Goal: Find contact information: Find contact information

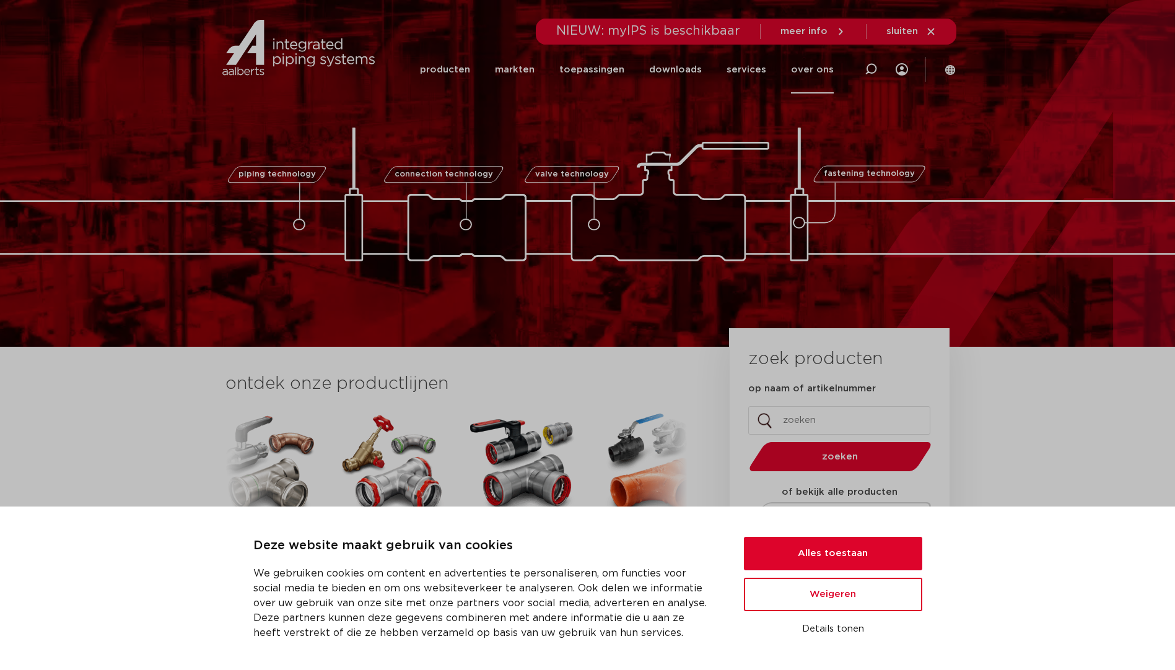
click at [813, 70] on link "over ons" at bounding box center [812, 70] width 43 height 48
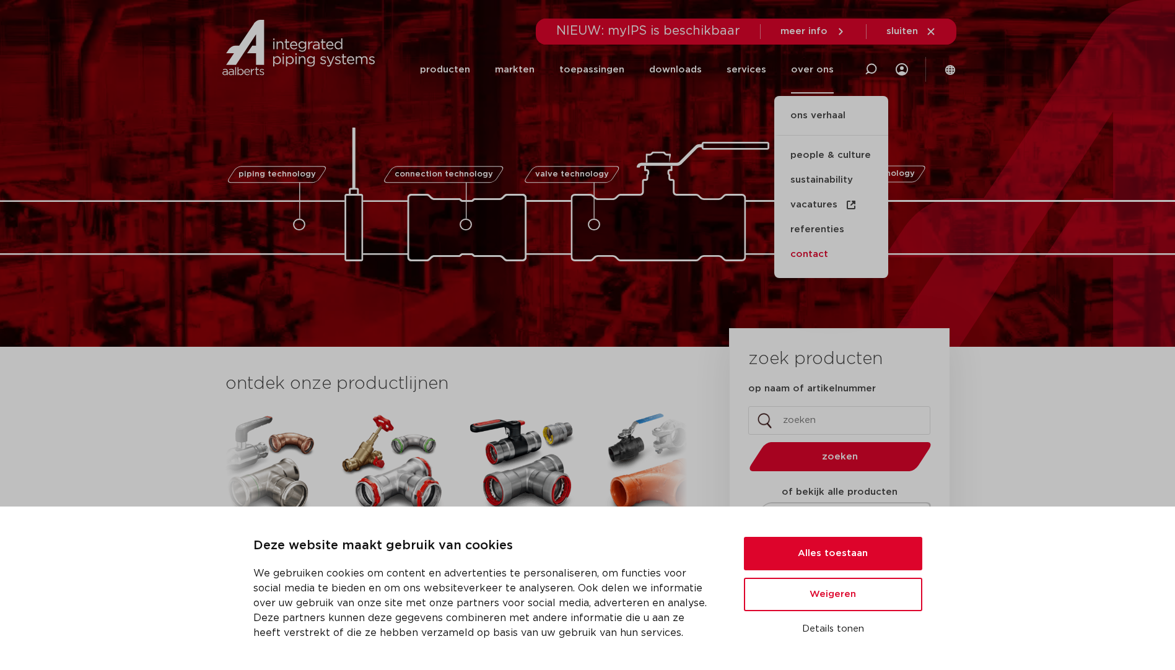
click at [801, 250] on link "contact" at bounding box center [831, 254] width 114 height 25
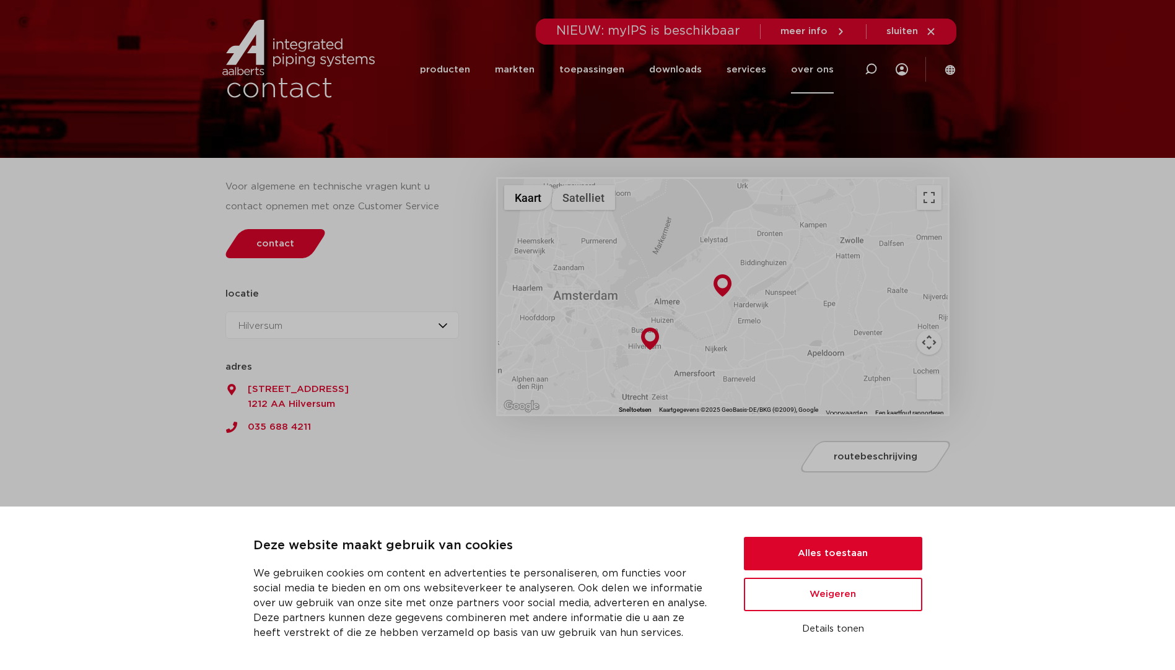
scroll to position [62, 0]
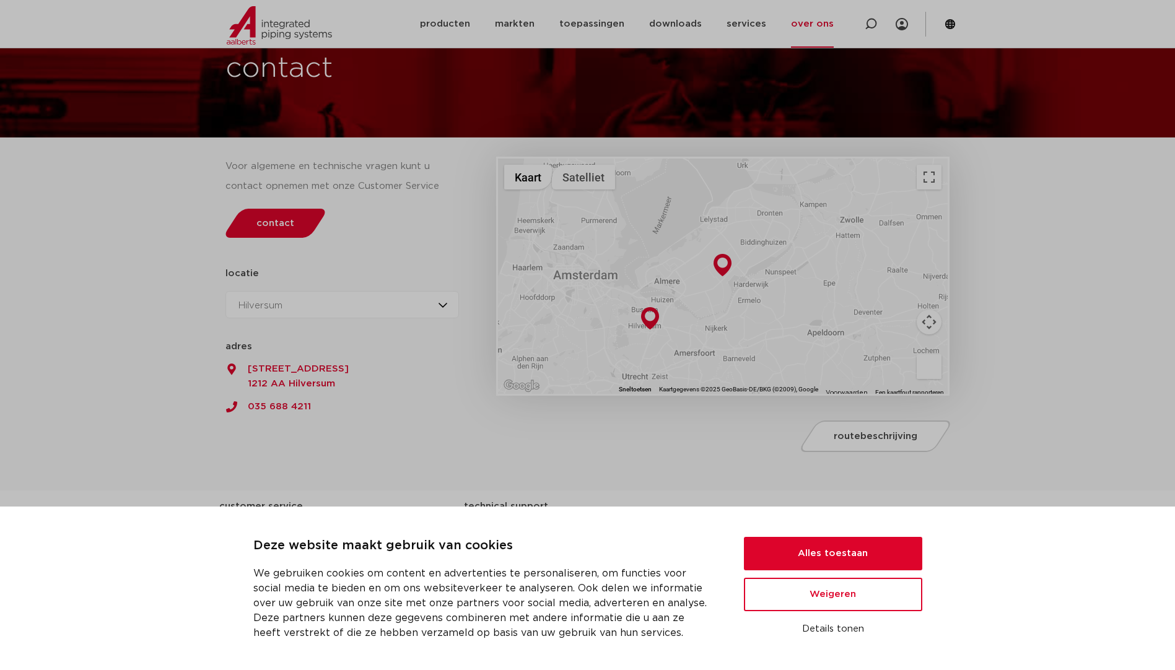
click at [443, 302] on div "Hilversum Hilversum Zeewolde" at bounding box center [343, 304] width 234 height 27
click at [442, 303] on div "Hilversum Hilversum Zeewolde" at bounding box center [343, 304] width 234 height 27
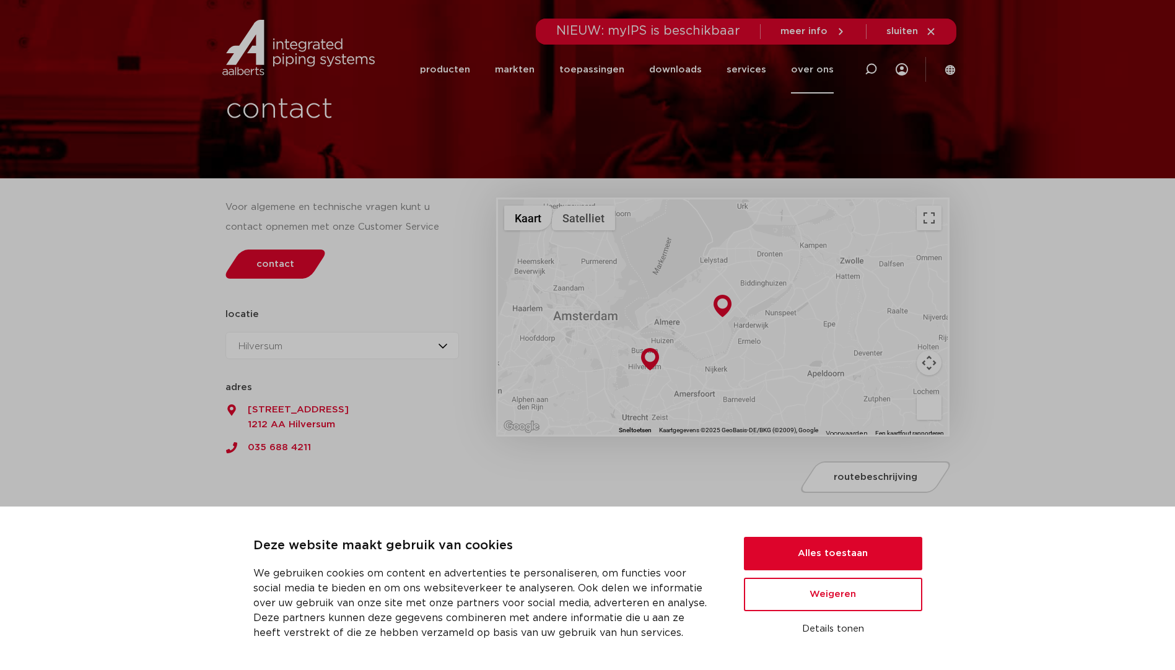
scroll to position [0, 0]
